Goal: Task Accomplishment & Management: Use online tool/utility

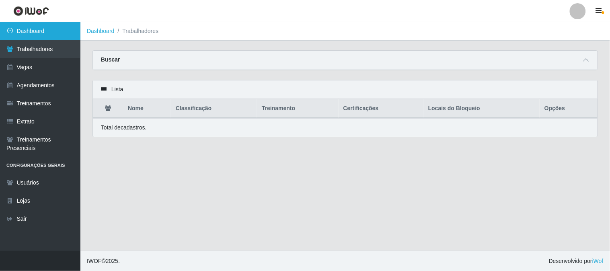
click at [46, 30] on link "Dashboard" at bounding box center [40, 31] width 80 height 18
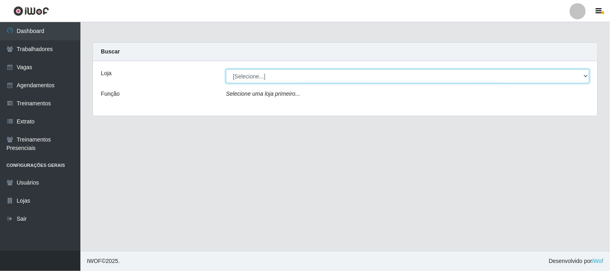
click at [265, 80] on select "[Selecione...] Sapore D'italia" at bounding box center [408, 76] width 364 height 14
select select "266"
click at [226, 69] on select "[Selecione...] Sapore D'italia" at bounding box center [408, 76] width 364 height 14
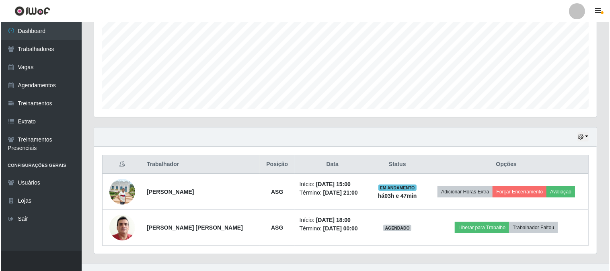
scroll to position [191, 0]
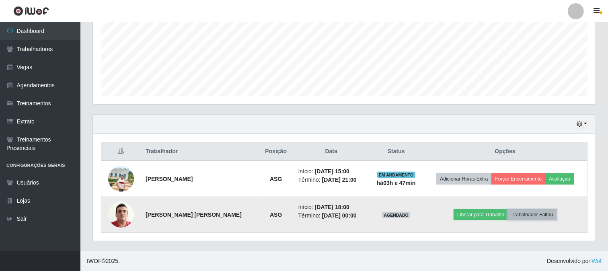
click at [525, 214] on button "Trabalhador Faltou" at bounding box center [532, 214] width 49 height 11
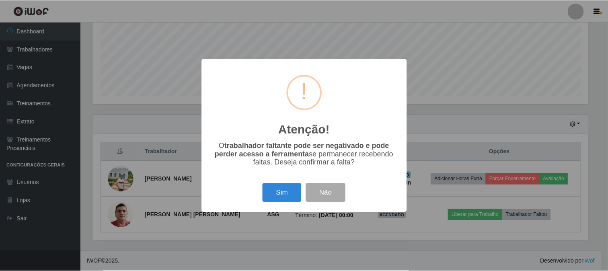
scroll to position [167, 498]
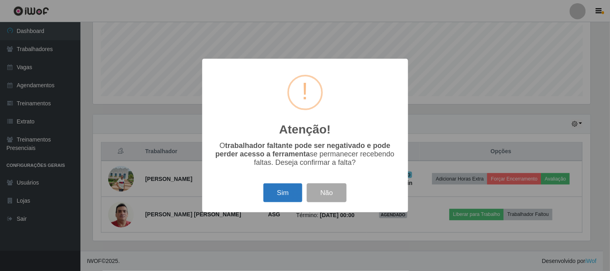
click at [286, 191] on button "Sim" at bounding box center [282, 192] width 39 height 19
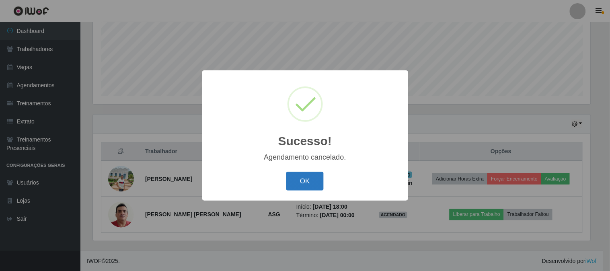
click at [302, 184] on button "OK" at bounding box center [304, 181] width 37 height 19
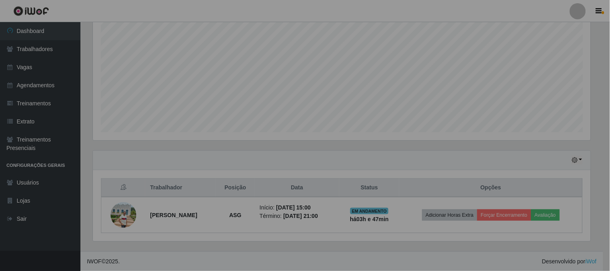
scroll to position [167, 503]
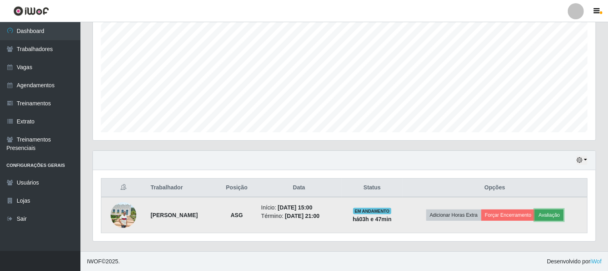
click at [552, 216] on button "Avaliação" at bounding box center [549, 215] width 29 height 11
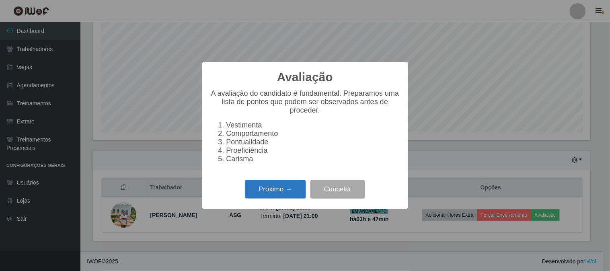
click at [299, 188] on button "Próximo →" at bounding box center [275, 189] width 61 height 19
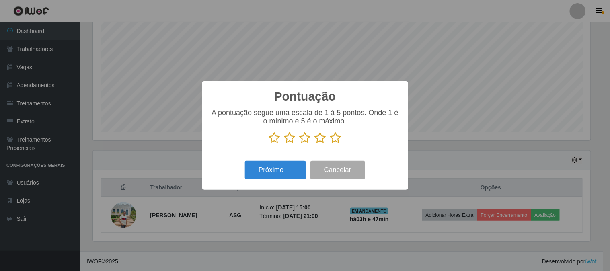
drag, startPoint x: 335, startPoint y: 137, endPoint x: 328, endPoint y: 145, distance: 10.6
click at [334, 138] on icon at bounding box center [335, 138] width 11 height 12
click at [330, 144] on input "radio" at bounding box center [330, 144] width 0 height 0
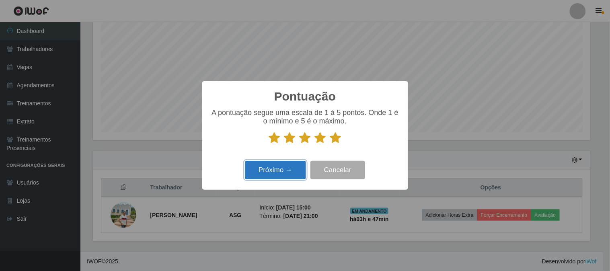
click at [289, 168] on button "Próximo →" at bounding box center [275, 170] width 61 height 19
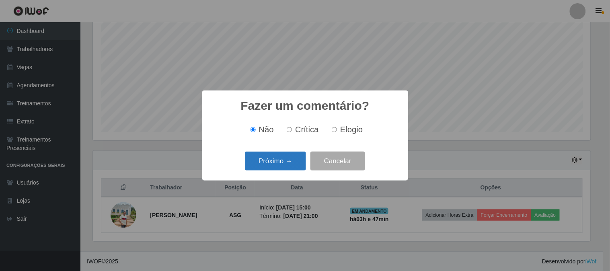
click at [293, 162] on button "Próximo →" at bounding box center [275, 161] width 61 height 19
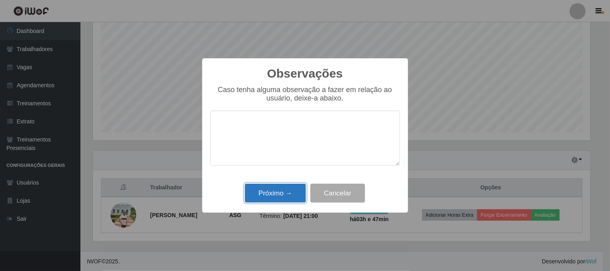
click at [288, 195] on button "Próximo →" at bounding box center [275, 193] width 61 height 19
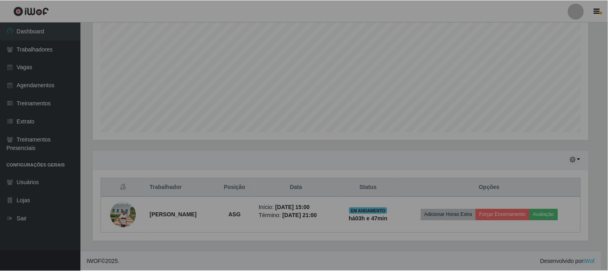
scroll to position [167, 503]
